Goal: Task Accomplishment & Management: Use online tool/utility

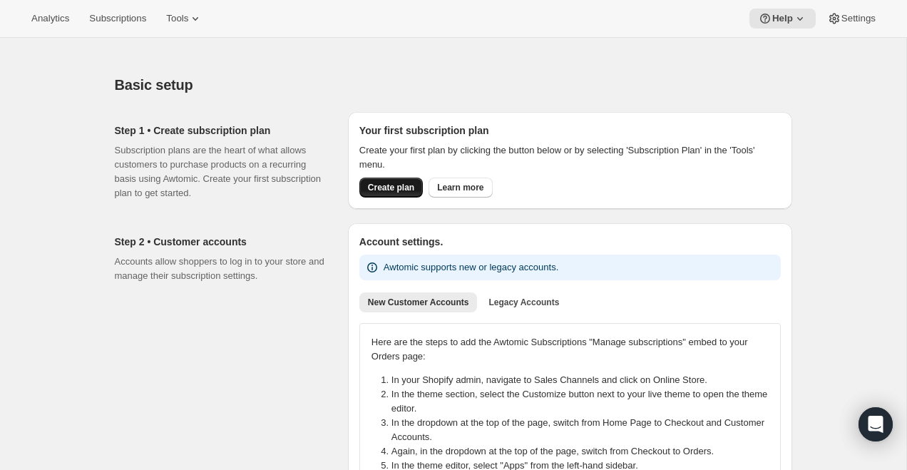
click at [398, 187] on span "Create plan" at bounding box center [391, 187] width 46 height 11
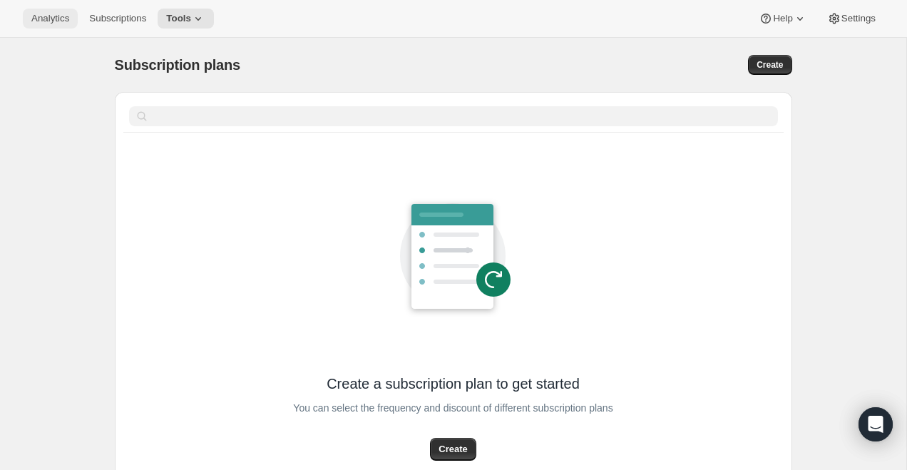
click at [51, 21] on span "Analytics" at bounding box center [50, 18] width 38 height 11
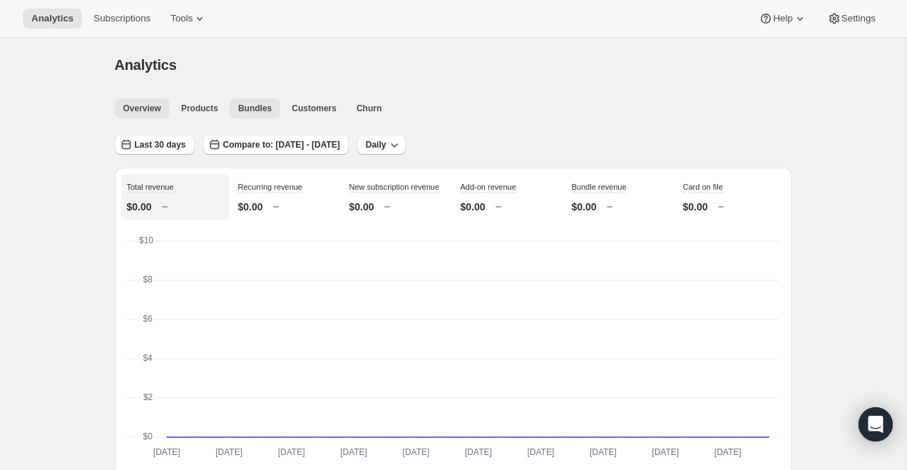
click at [269, 104] on span "Bundles" at bounding box center [255, 108] width 34 height 11
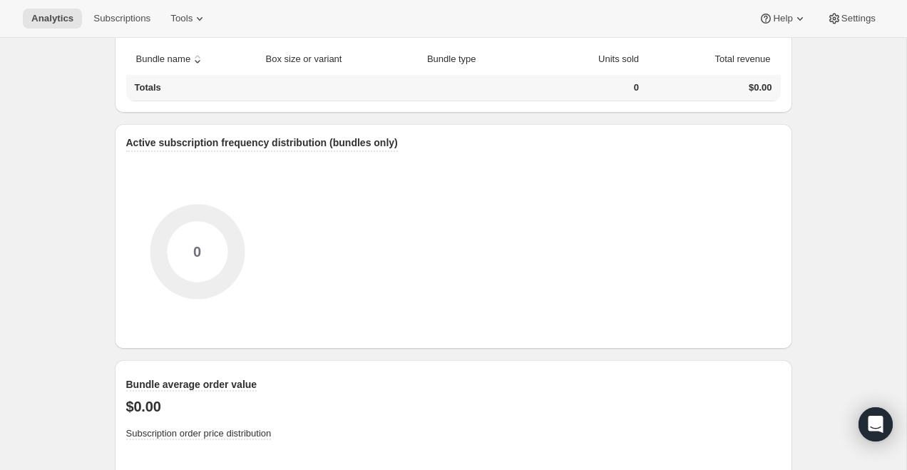
scroll to position [1046, 0]
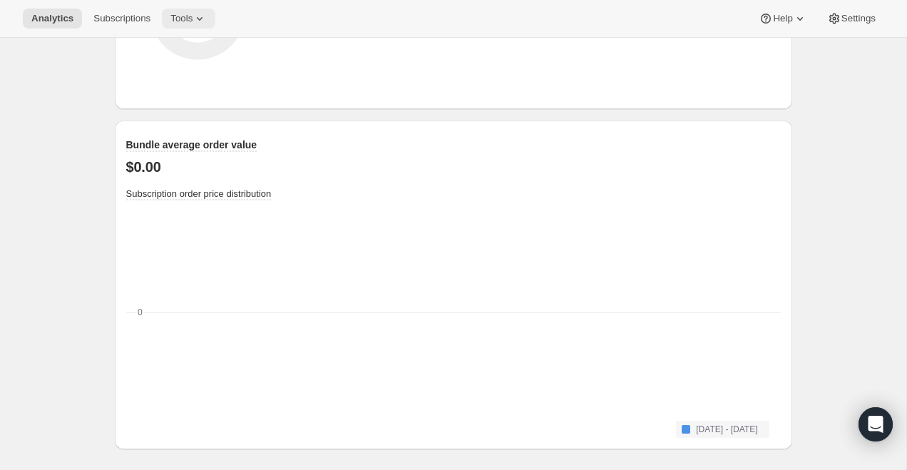
click at [193, 26] on button "Tools" at bounding box center [188, 19] width 53 height 20
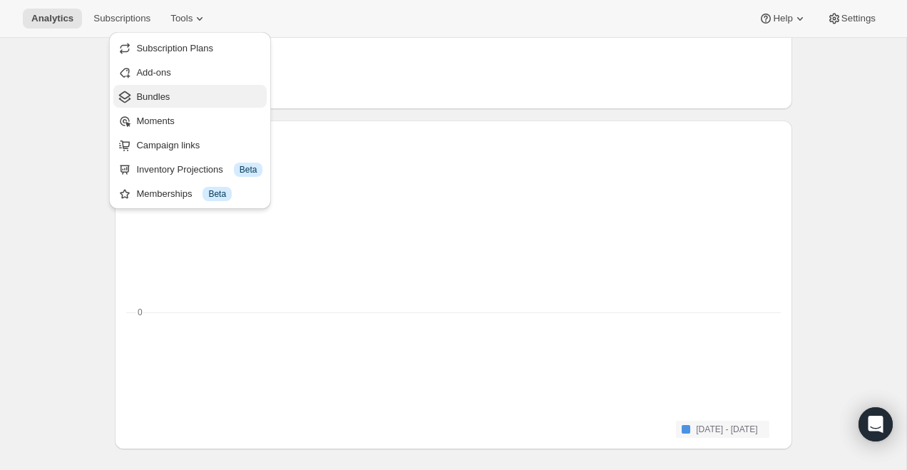
click at [180, 99] on span "Bundles" at bounding box center [199, 97] width 126 height 14
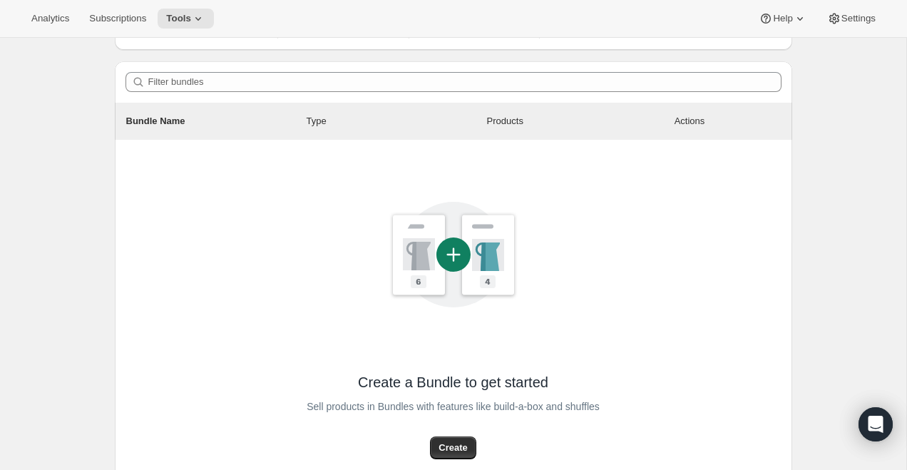
scroll to position [231, 0]
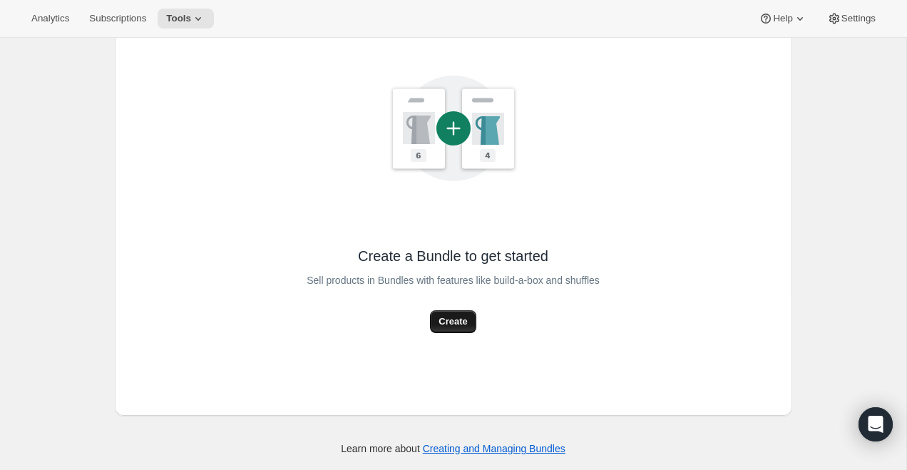
click at [461, 318] on span "Create" at bounding box center [453, 322] width 29 height 14
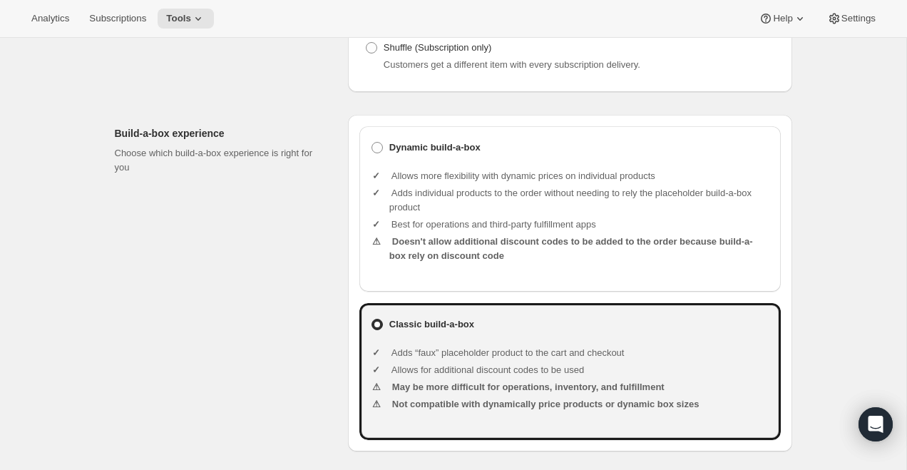
scroll to position [304, 0]
click at [494, 180] on ul "Allows more flexibility with dynamic prices on individual products Adds individ…" at bounding box center [579, 219] width 380 height 120
click at [382, 155] on span at bounding box center [377, 148] width 11 height 11
click at [372, 144] on input "Dynamic build-a-box" at bounding box center [372, 143] width 1 height 1
radio input "true"
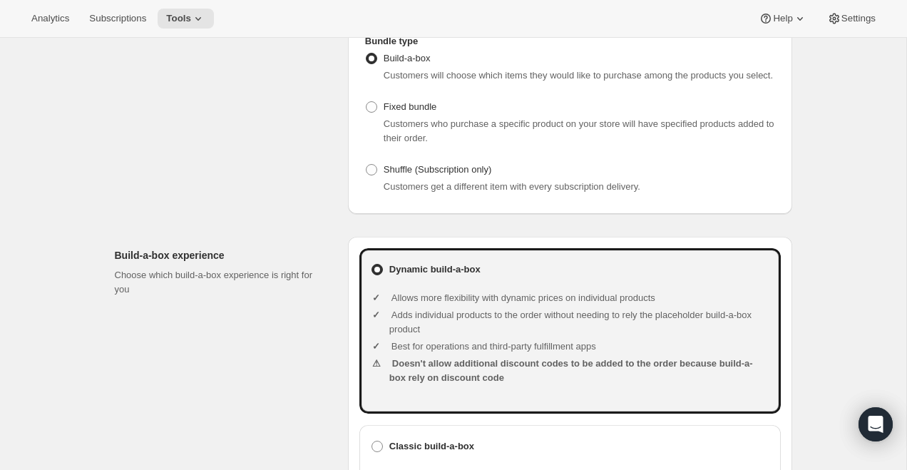
scroll to position [0, 0]
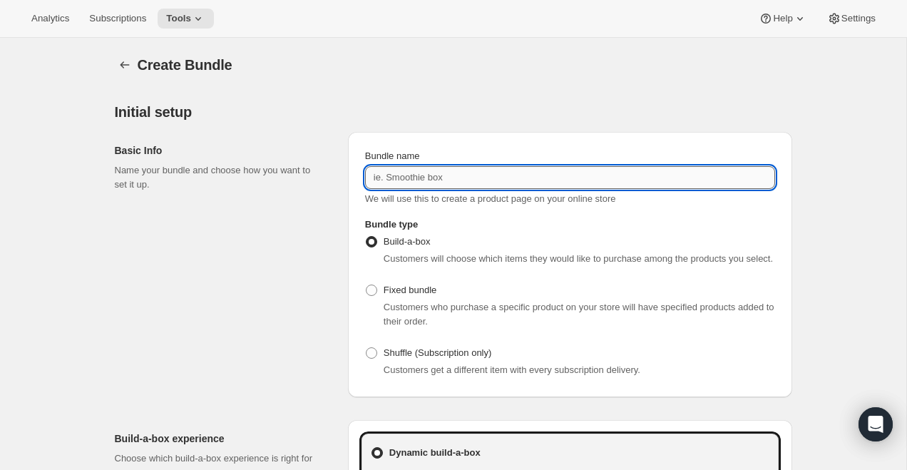
click at [441, 168] on input "Bundle name" at bounding box center [570, 177] width 410 height 23
type input "C"
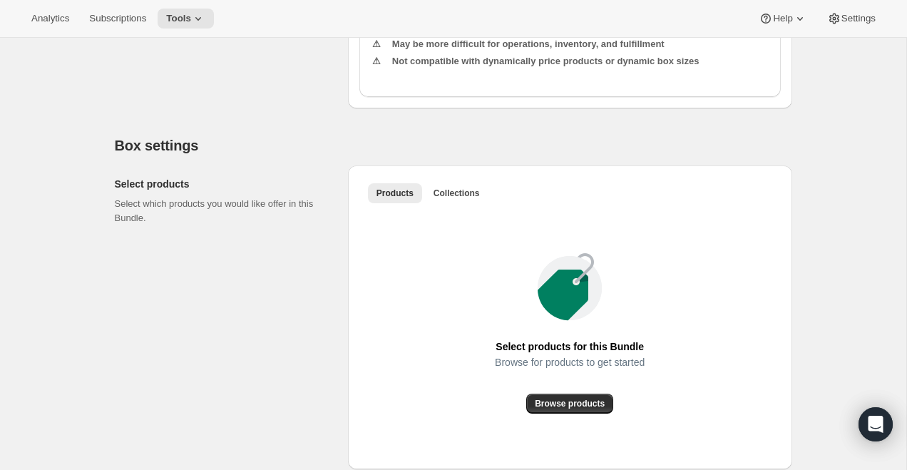
scroll to position [649, 0]
type input "Build a Box test"
click at [550, 409] on button "Browse products" at bounding box center [569, 403] width 87 height 20
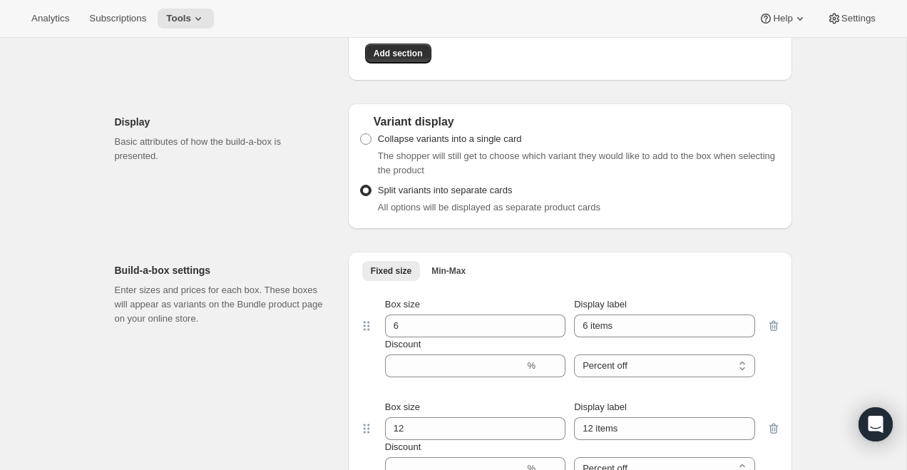
scroll to position [1049, 0]
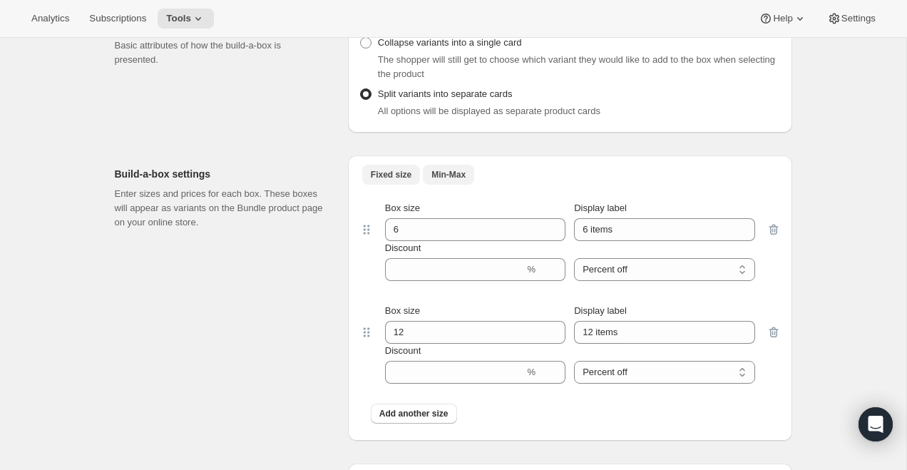
click at [456, 180] on span "Min-Max" at bounding box center [448, 174] width 34 height 11
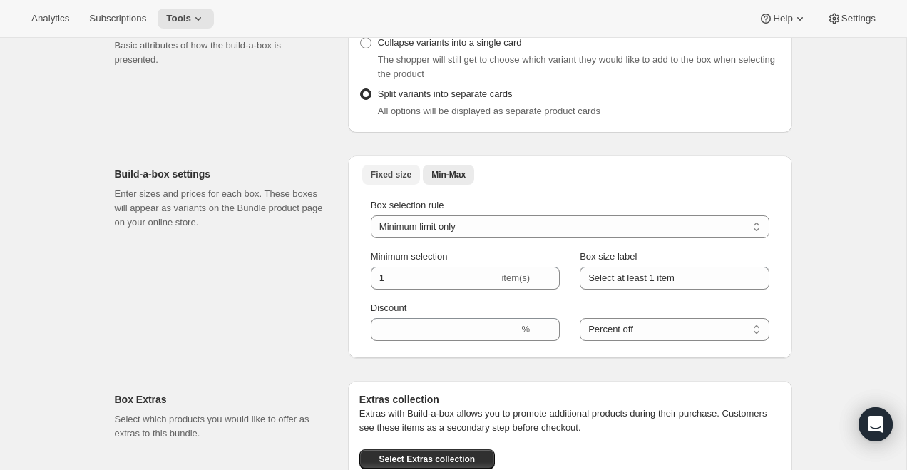
click at [383, 180] on span "Fixed size" at bounding box center [391, 174] width 41 height 11
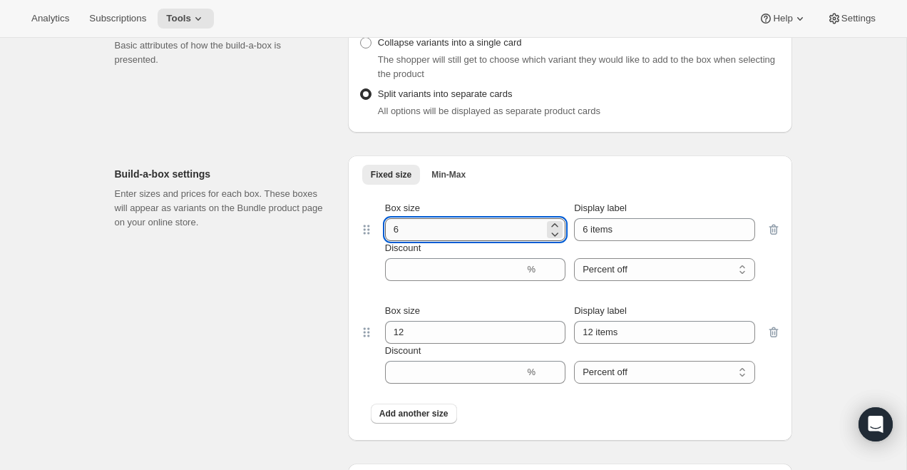
click at [476, 241] on input "6" at bounding box center [464, 229] width 159 height 23
type input "1"
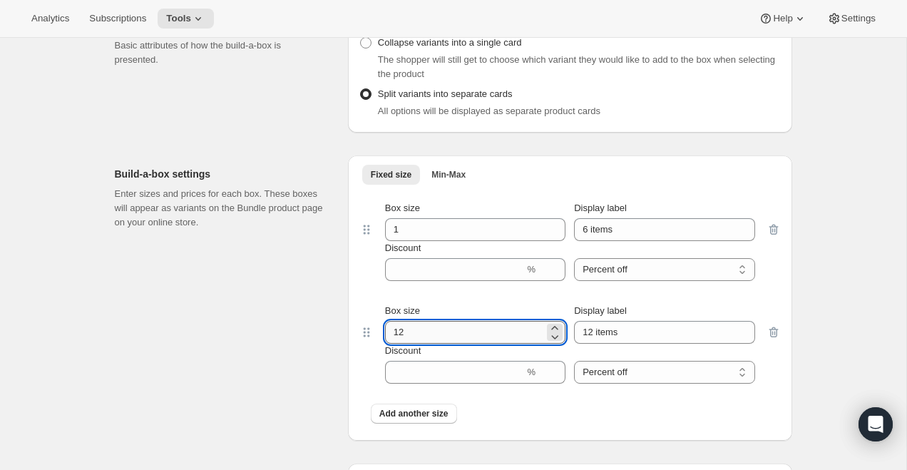
click at [427, 344] on input "12" at bounding box center [464, 332] width 159 height 23
click at [443, 180] on span "Min-Max" at bounding box center [448, 174] width 34 height 11
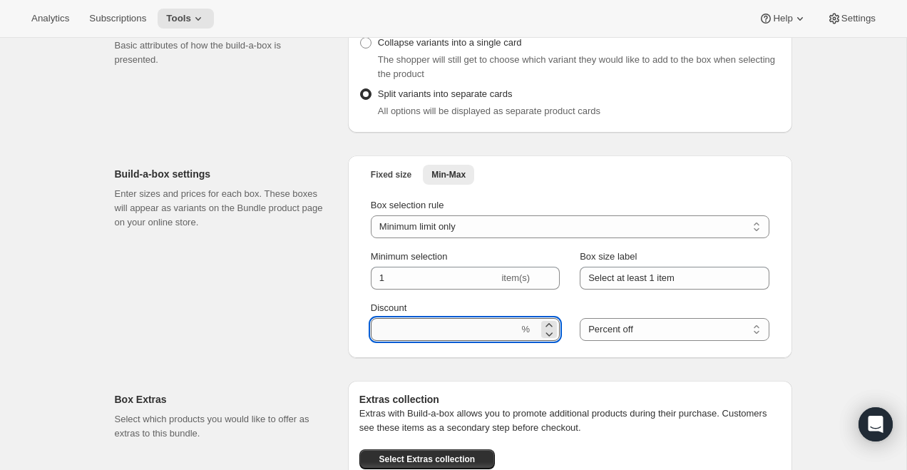
click at [476, 341] on input "Discount" at bounding box center [445, 329] width 148 height 23
click at [484, 238] on select "Minimum limit only Maximum limit only Minimum and Maximum limits" at bounding box center [570, 226] width 399 height 23
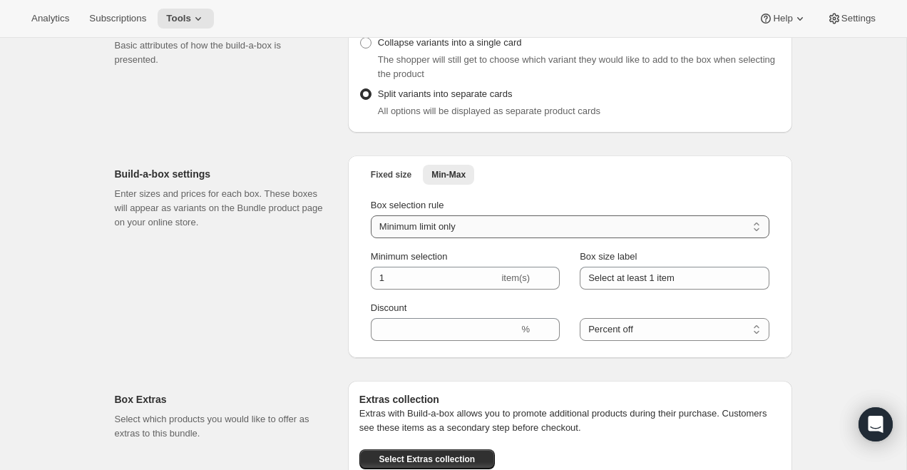
select select "minMax"
click at [371, 230] on select "Minimum limit only Maximum limit only Minimum and Maximum limits" at bounding box center [570, 226] width 399 height 23
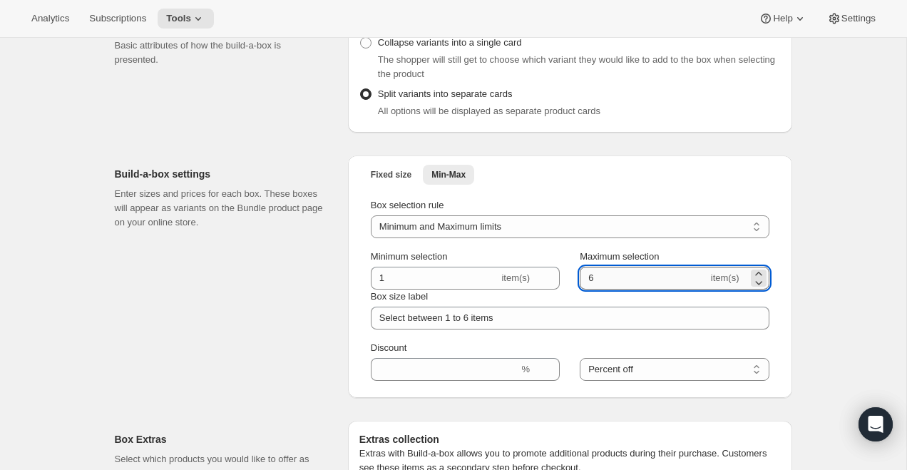
click at [597, 285] on input "6" at bounding box center [644, 278] width 128 height 23
type input "12"
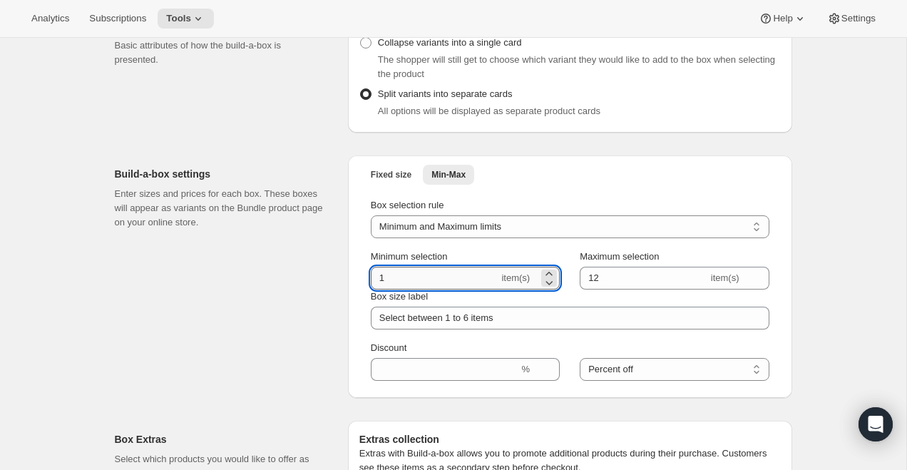
click at [438, 290] on input "1" at bounding box center [435, 278] width 128 height 23
type input "0"
click at [456, 238] on select "Minimum limit only Maximum limit only Minimum and Maximum limits" at bounding box center [570, 226] width 399 height 23
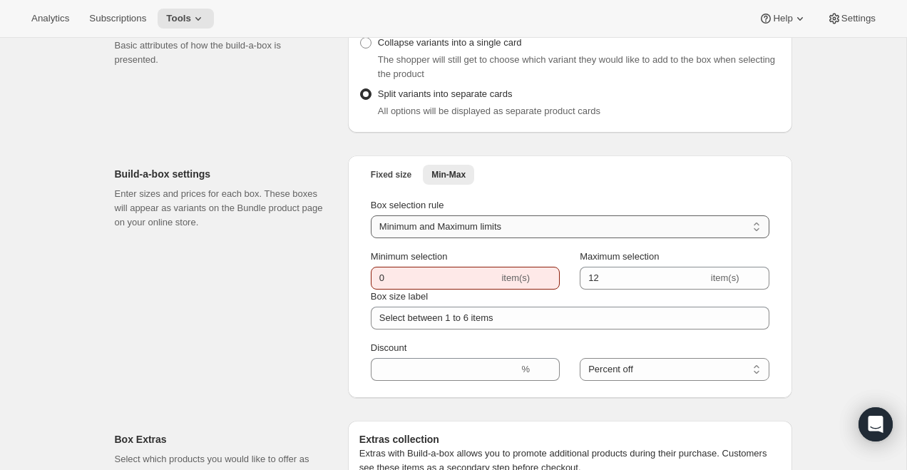
select select "minOnly"
click at [371, 230] on select "Minimum limit only Maximum limit only Minimum and Maximum limits" at bounding box center [570, 226] width 399 height 23
type input "1"
type input "Select at least 1 item"
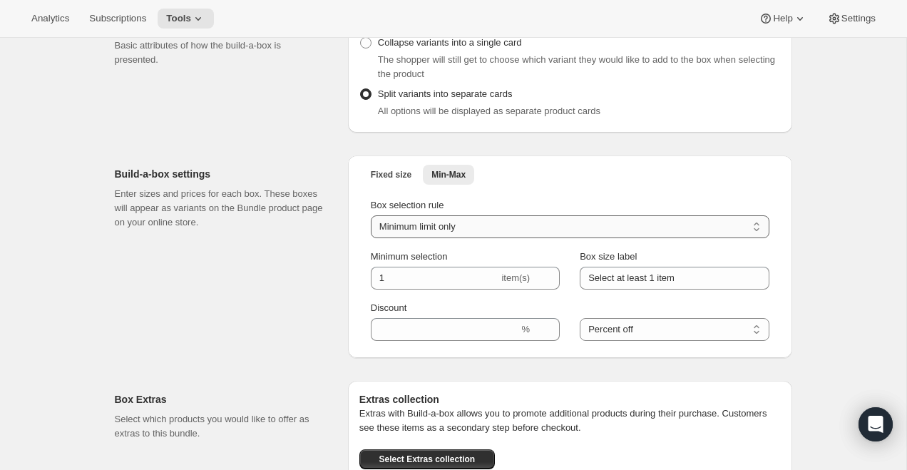
click at [436, 238] on select "Minimum limit only Maximum limit only Minimum and Maximum limits" at bounding box center [570, 226] width 399 height 23
select select "minMax"
click at [371, 230] on select "Minimum limit only Maximum limit only Minimum and Maximum limits" at bounding box center [570, 226] width 399 height 23
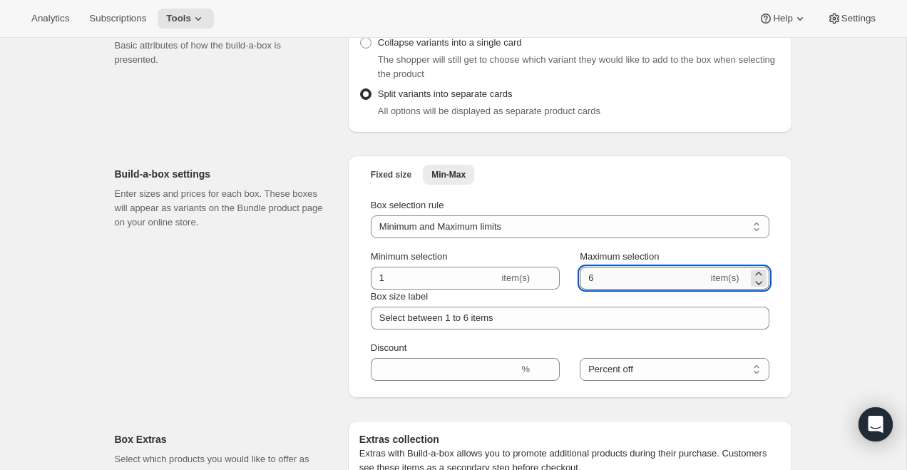
click at [601, 281] on input "6" at bounding box center [644, 278] width 128 height 23
type input "12"
click at [547, 320] on div "Box size label Select between 1 to 6 items" at bounding box center [570, 310] width 399 height 40
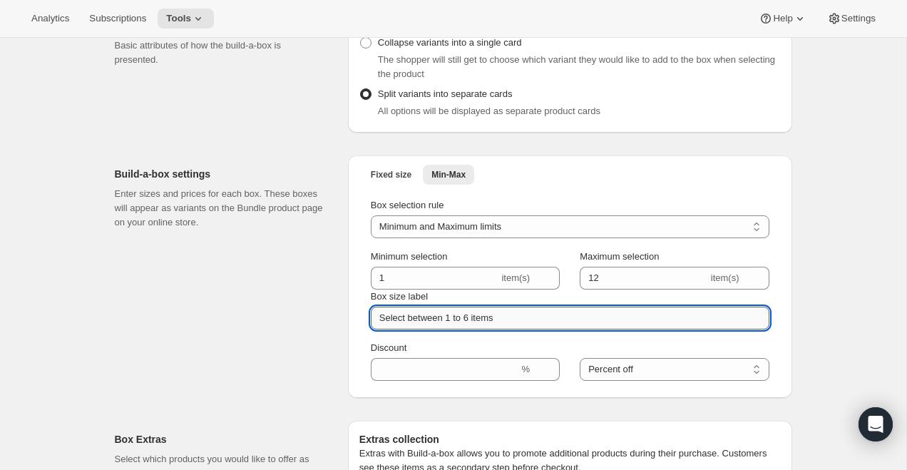
click at [469, 330] on input "Select between 1 to 6 items" at bounding box center [570, 318] width 399 height 23
click at [474, 330] on input "Select between 1 to 6 items" at bounding box center [570, 318] width 399 height 23
type input "Select between 1 to 12 items"
click at [476, 354] on div "Box selection rule Minimum limit only Maximum limit only Minimum and Maximum li…" at bounding box center [570, 289] width 399 height 183
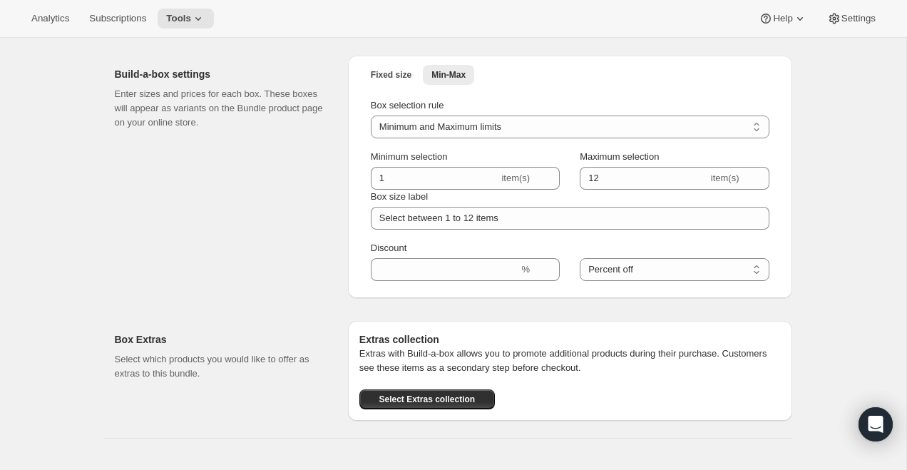
scroll to position [1150, 0]
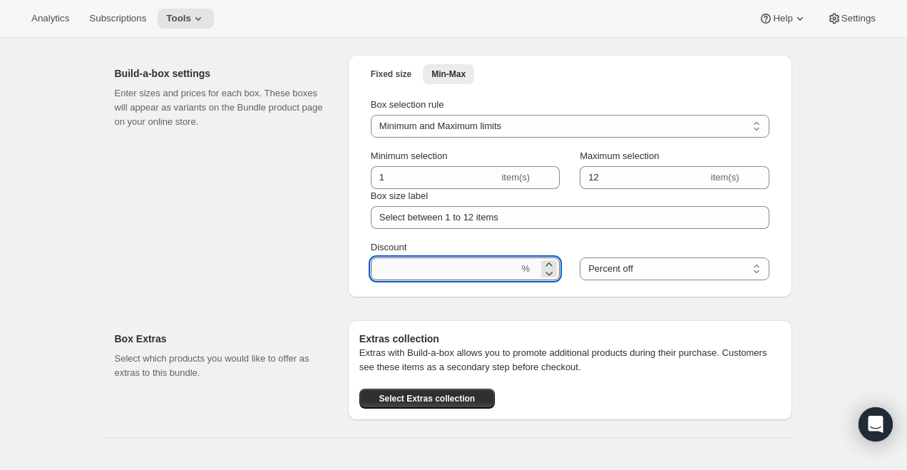
click at [454, 280] on input "Discount" at bounding box center [445, 268] width 148 height 23
click at [265, 245] on div "Build-a-box settings Enter sizes and prices for each box. These boxes will appe…" at bounding box center [226, 176] width 222 height 242
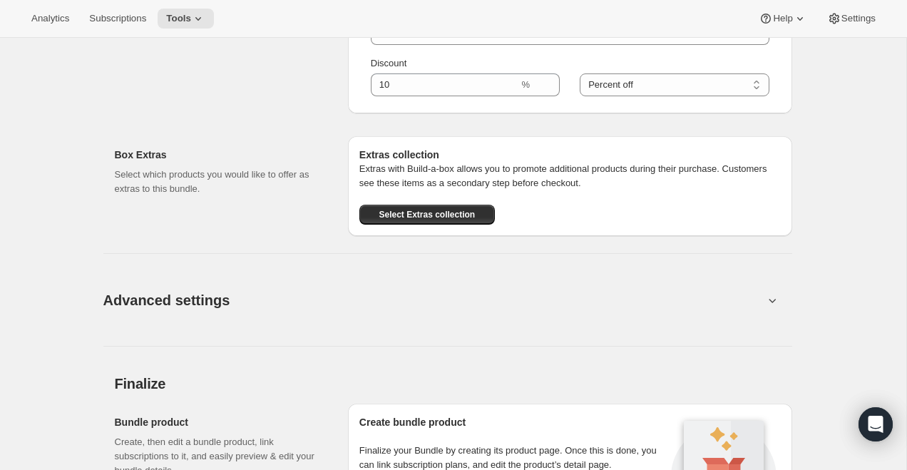
scroll to position [1593, 0]
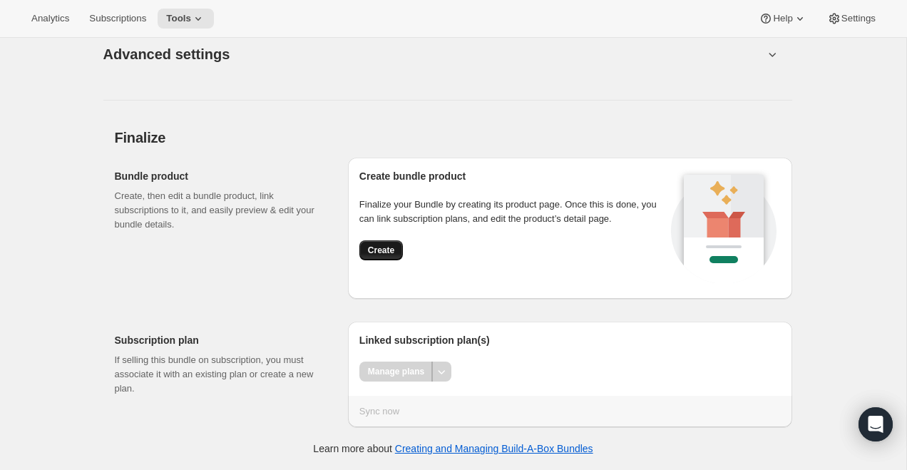
click at [389, 249] on span "Create" at bounding box center [381, 250] width 26 height 11
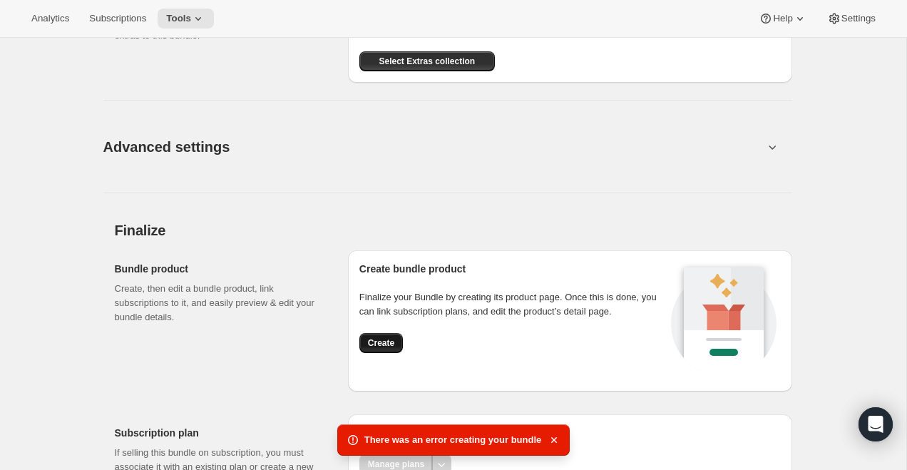
click at [385, 348] on button "Create" at bounding box center [381, 343] width 44 height 20
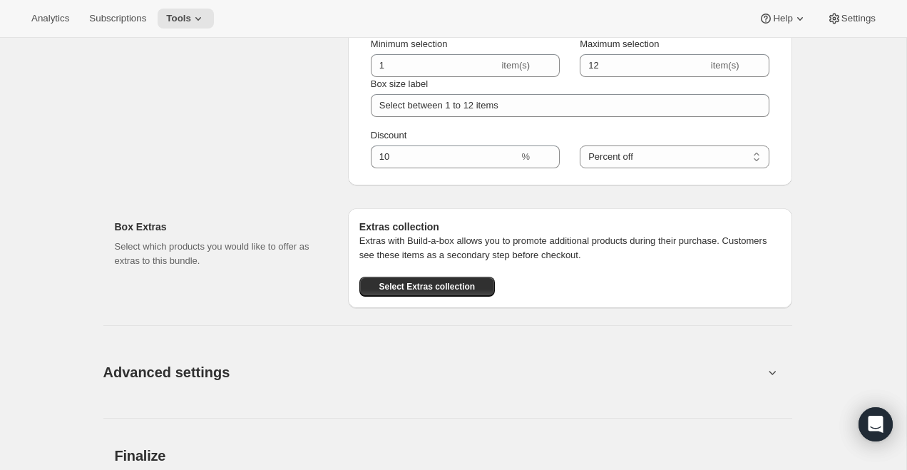
scroll to position [1359, 0]
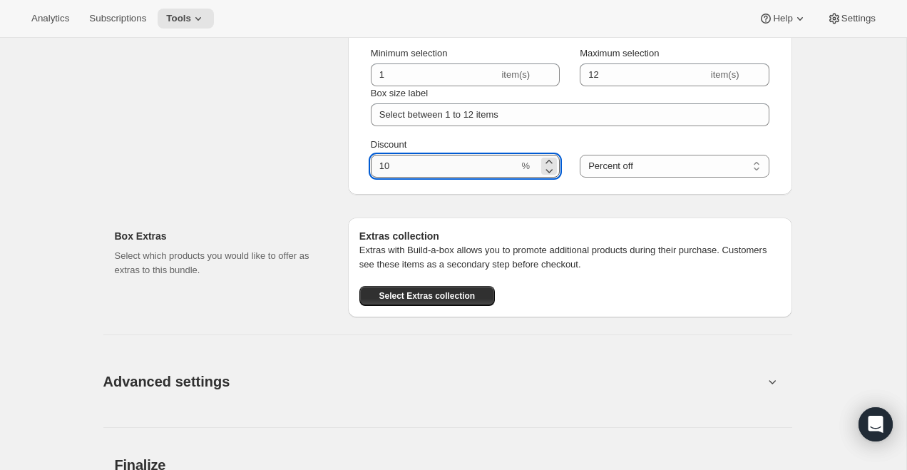
click at [404, 178] on input "Discount" at bounding box center [445, 166] width 148 height 23
type input "1"
click at [632, 178] on select "Percent off Amount off" at bounding box center [674, 166] width 189 height 23
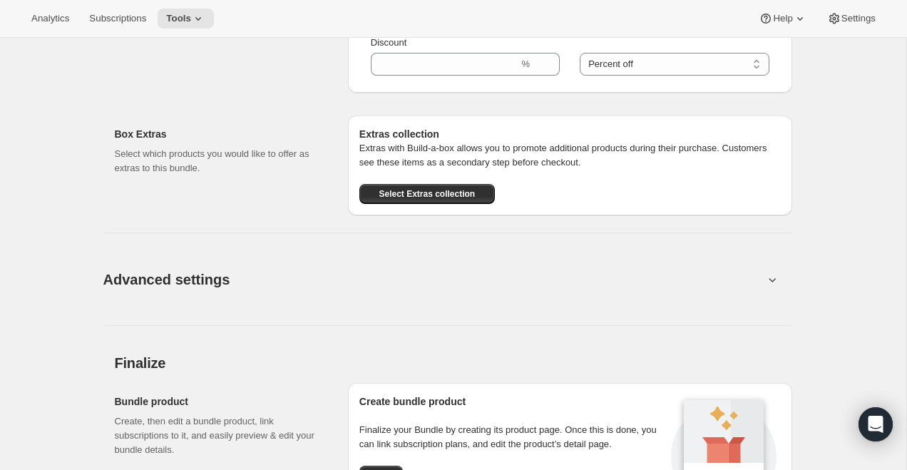
scroll to position [1700, 0]
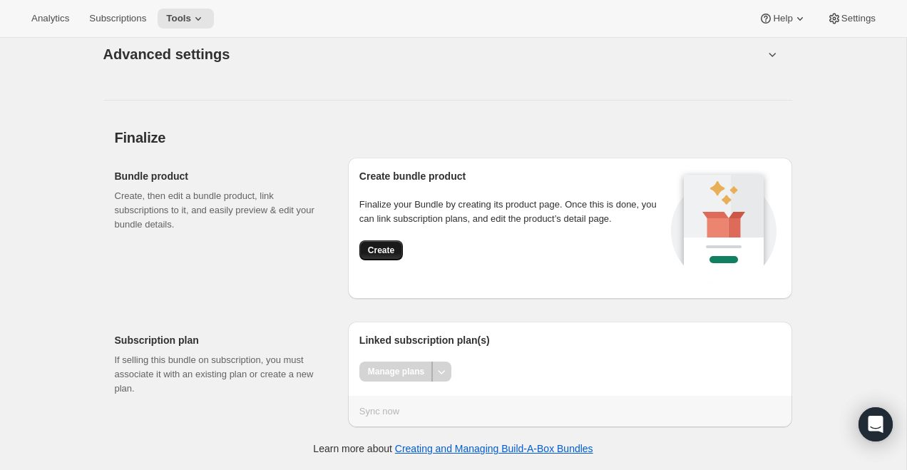
click at [376, 251] on span "Create" at bounding box center [381, 250] width 26 height 11
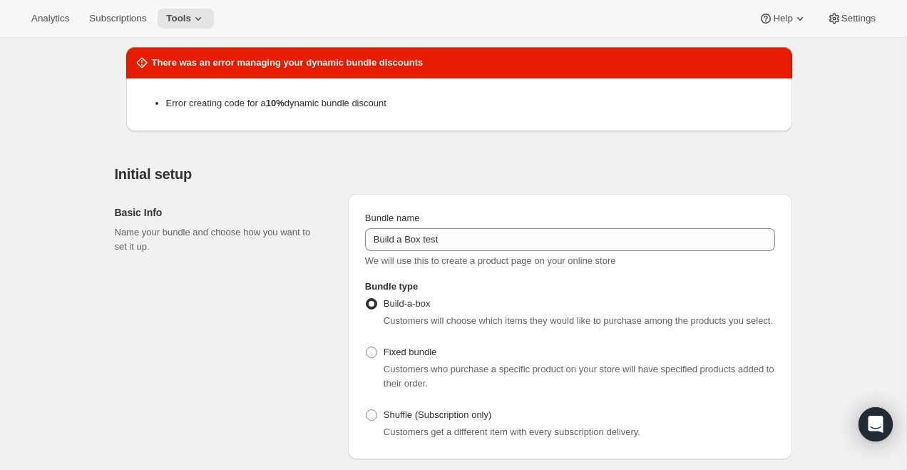
scroll to position [0, 0]
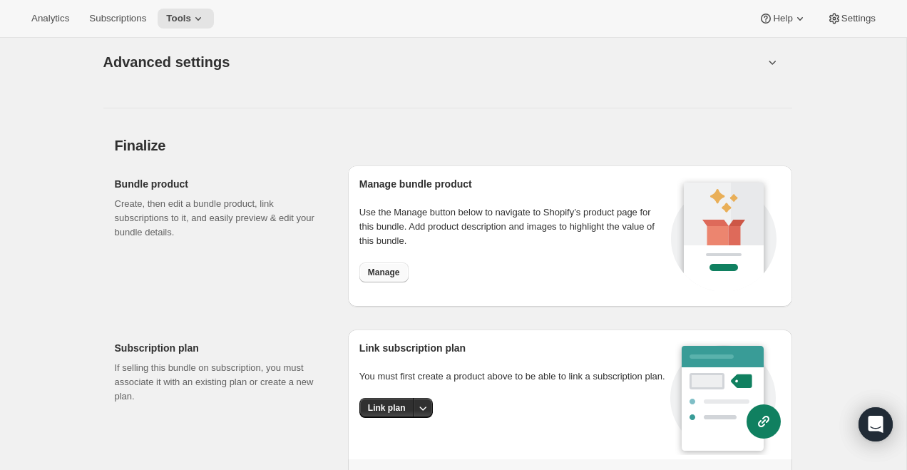
scroll to position [1280, 0]
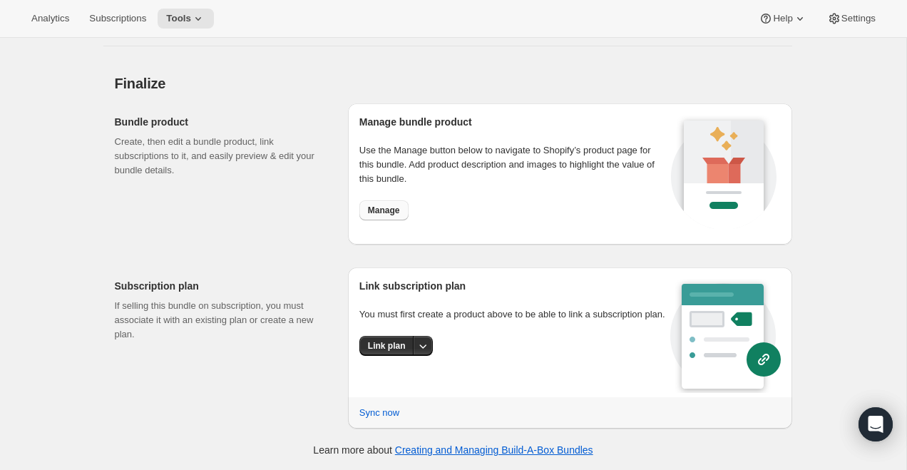
click at [388, 203] on button "Manage" at bounding box center [383, 210] width 49 height 20
click at [386, 206] on span "Manage" at bounding box center [384, 210] width 32 height 11
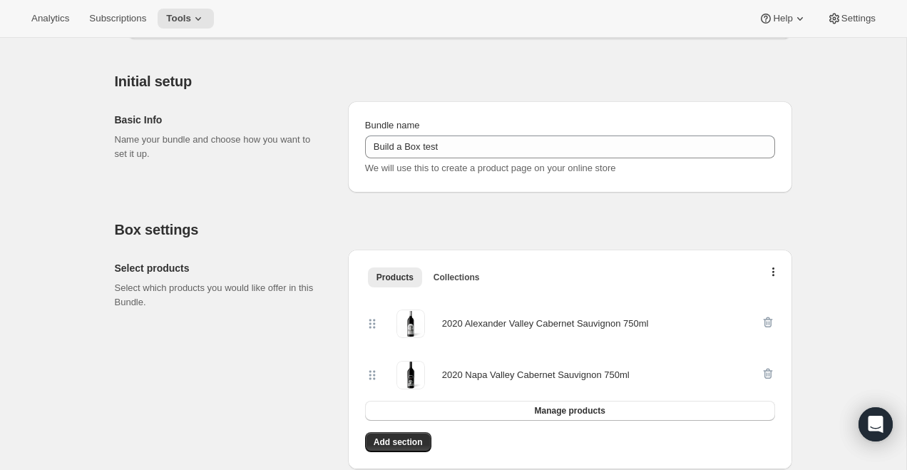
scroll to position [0, 0]
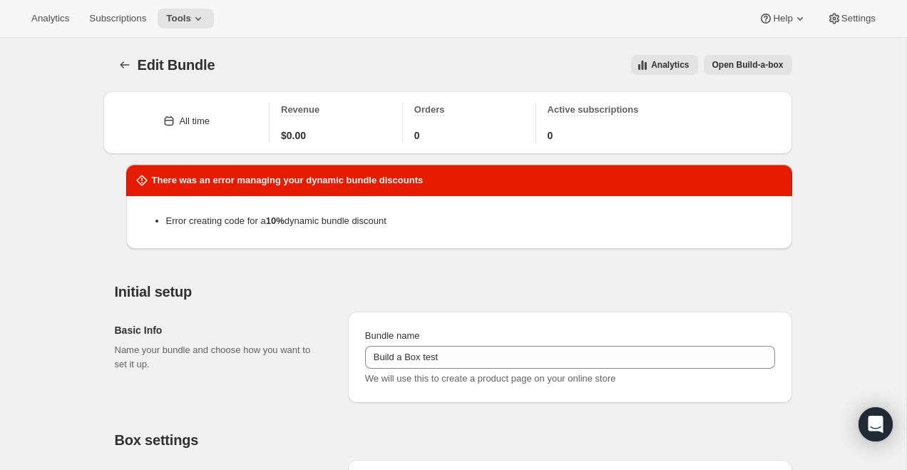
click at [770, 63] on span "Open Build-a-box" at bounding box center [748, 64] width 71 height 11
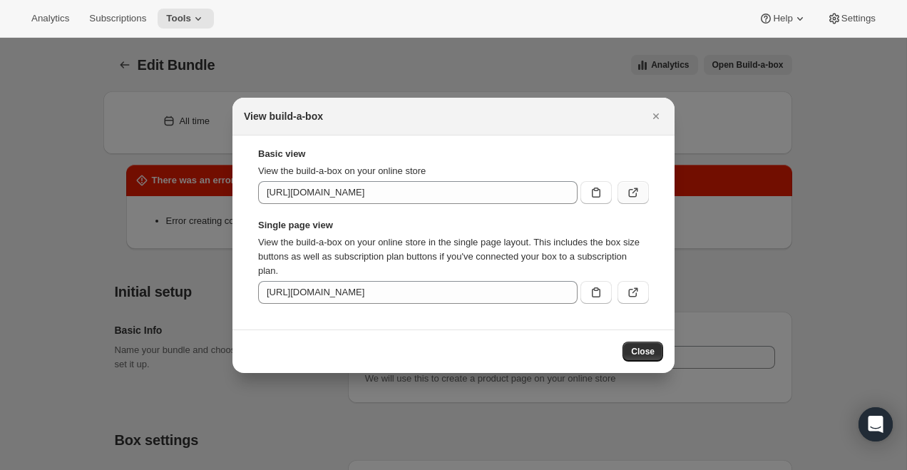
click at [637, 196] on icon ":r7o:" at bounding box center [633, 192] width 14 height 14
